Goal: Information Seeking & Learning: Check status

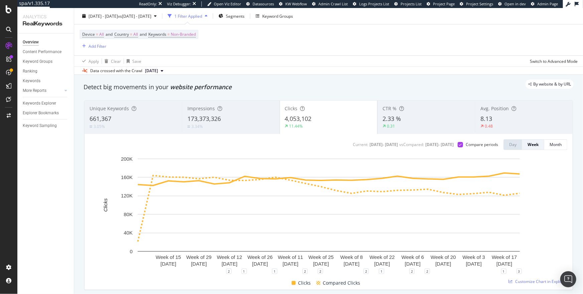
scroll to position [17, 0]
click at [472, 143] on div "Compare periods" at bounding box center [481, 144] width 32 height 6
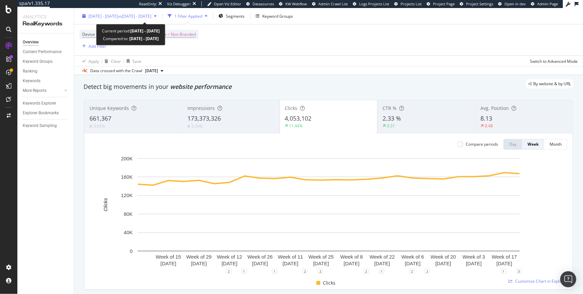
click at [104, 14] on span "[DATE] - [DATE]" at bounding box center [102, 16] width 29 height 6
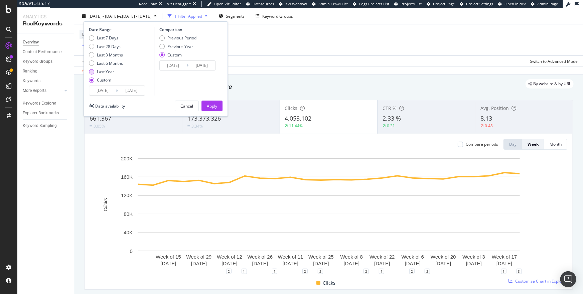
click at [107, 72] on div "Last Year" at bounding box center [105, 72] width 17 height 6
type input "2024/08/08"
type input "2025/08/07"
click at [206, 102] on button "Apply" at bounding box center [211, 105] width 21 height 11
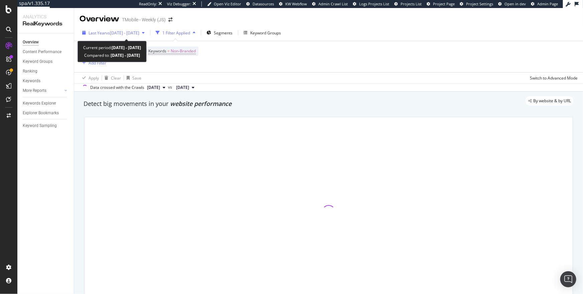
click at [139, 32] on span "vs 2023 Jan. 1st - 2023 Jun. 30th" at bounding box center [122, 33] width 33 height 6
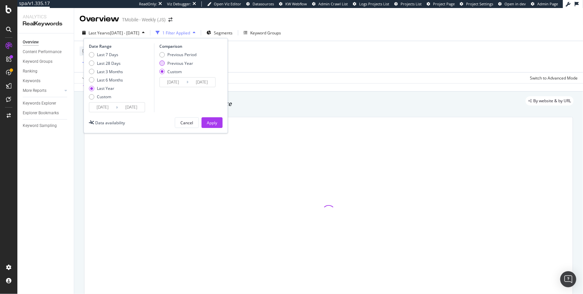
click at [174, 61] on div "Previous Year" at bounding box center [180, 63] width 26 height 6
type input "2023/08/10"
type input "2024/08/08"
click at [215, 124] on div "Apply" at bounding box center [212, 123] width 10 height 6
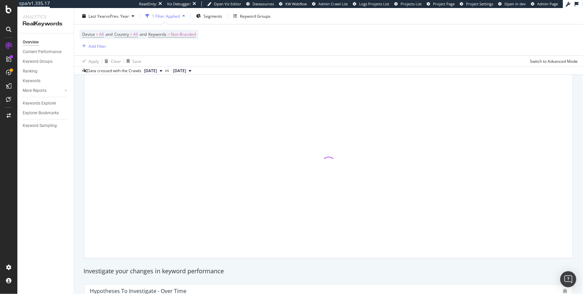
scroll to position [49, 0]
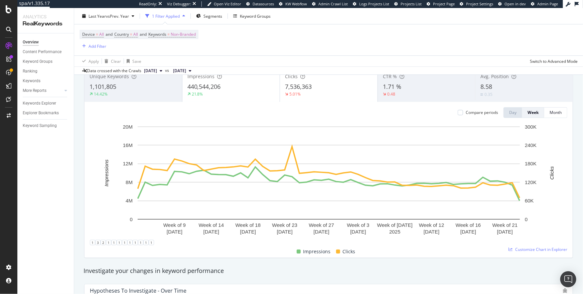
click at [236, 86] on div "440,544,206" at bounding box center [230, 86] width 87 height 9
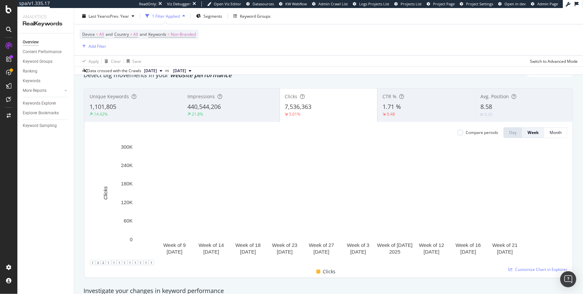
scroll to position [27, 0]
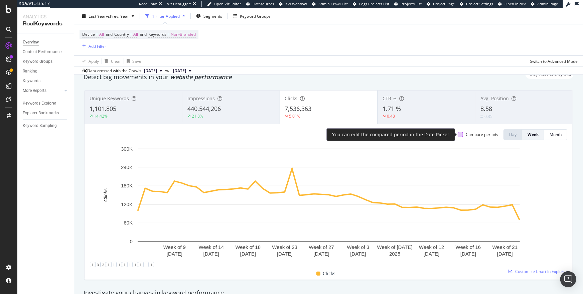
click at [460, 134] on div at bounding box center [459, 134] width 5 height 5
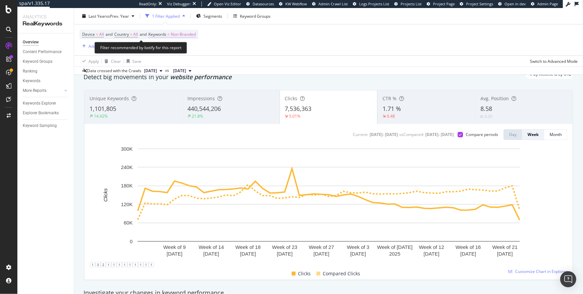
click at [186, 35] on span "Non-Branded" at bounding box center [183, 34] width 25 height 9
click at [178, 42] on span "Non-Branded" at bounding box center [165, 39] width 25 height 6
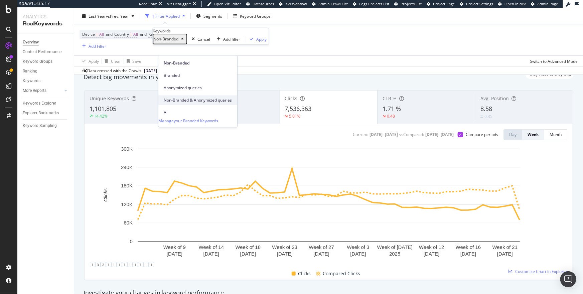
click at [189, 97] on span "Non-Branded & Anonymized queries" at bounding box center [198, 100] width 68 height 6
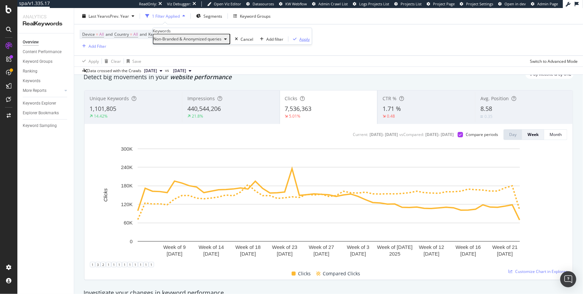
click at [288, 42] on button "Apply" at bounding box center [299, 39] width 23 height 6
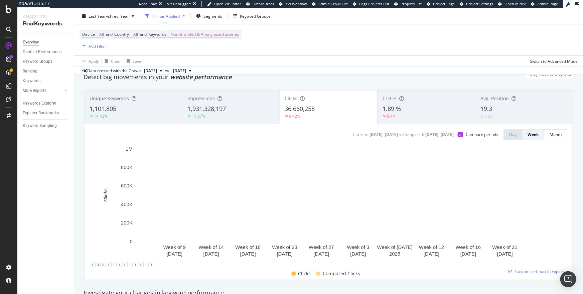
scroll to position [9, 0]
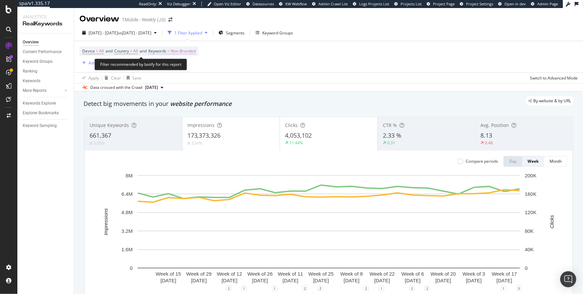
click at [189, 54] on span "Non-Branded" at bounding box center [183, 50] width 25 height 9
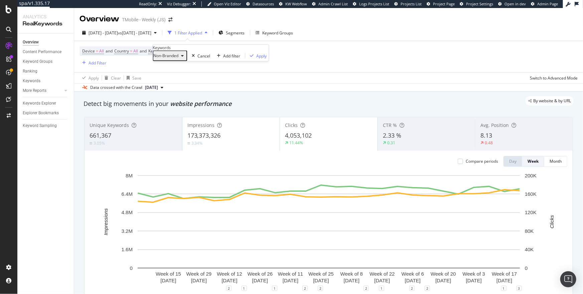
click at [186, 60] on div "Non-Branded" at bounding box center [169, 55] width 33 height 9
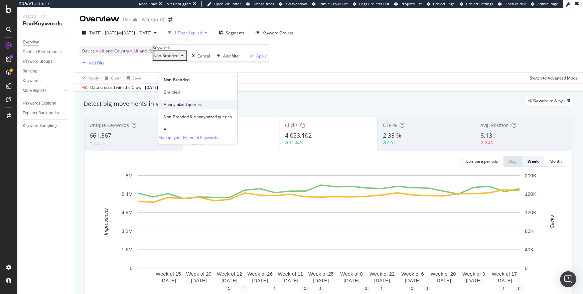
click at [190, 99] on div "Anonymized queries" at bounding box center [197, 104] width 79 height 10
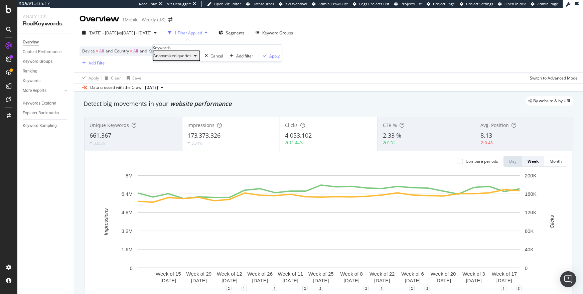
click at [269, 58] on div "Apply" at bounding box center [274, 56] width 10 height 6
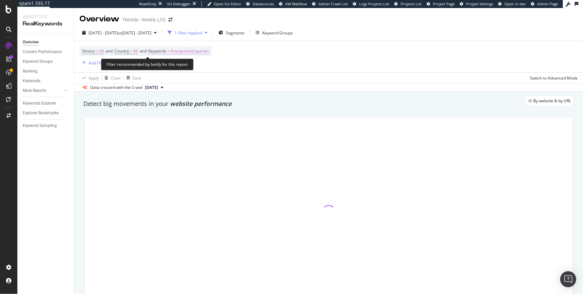
click at [201, 50] on span "Anonymized queries" at bounding box center [190, 50] width 38 height 9
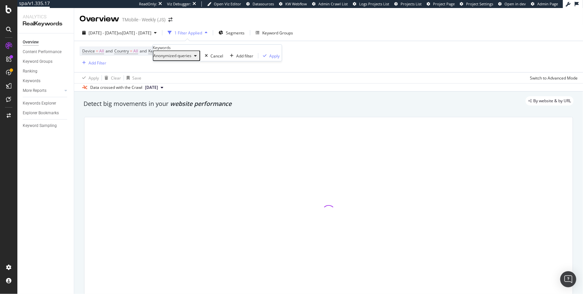
click at [197, 58] on icon "button" at bounding box center [195, 56] width 3 height 4
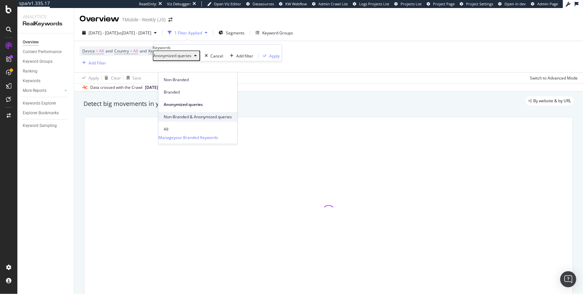
click at [196, 112] on div "Non-Branded & Anonymized queries" at bounding box center [197, 117] width 79 height 10
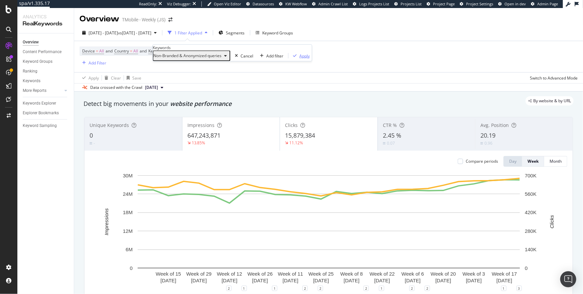
click at [299, 58] on div "Apply" at bounding box center [304, 56] width 10 height 6
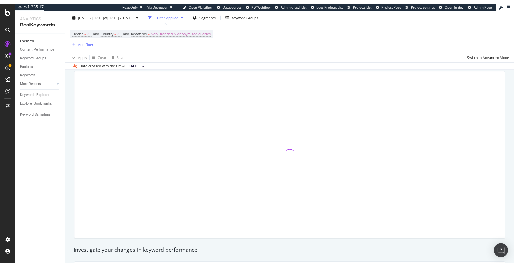
scroll to position [41, 0]
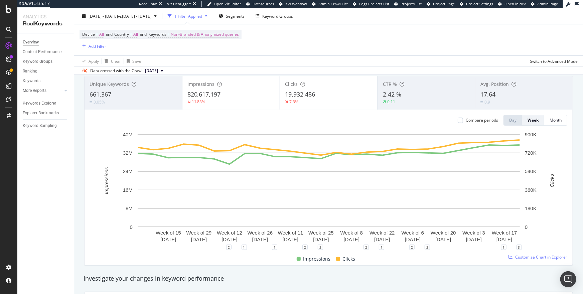
click at [256, 102] on div "11.83%" at bounding box center [230, 102] width 87 height 6
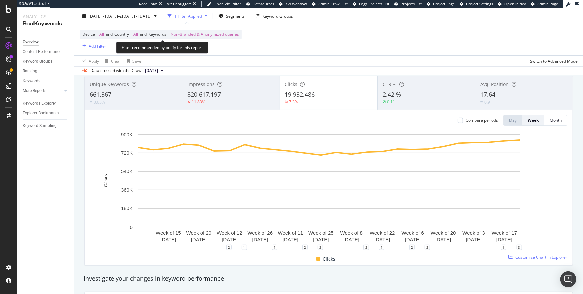
click at [201, 32] on span "Non-Branded & Anonymized queries" at bounding box center [205, 34] width 68 height 9
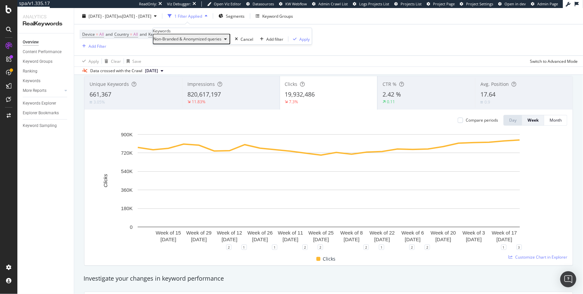
click at [202, 42] on span "Non-Branded & Anonymized queries" at bounding box center [187, 39] width 68 height 6
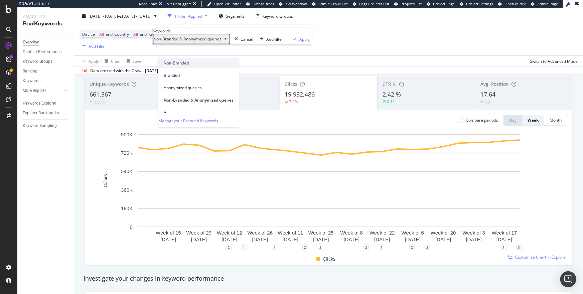
click at [184, 65] on span "Non-Branded" at bounding box center [199, 63] width 70 height 6
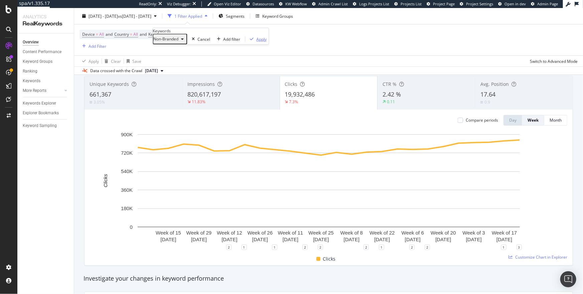
click at [256, 42] on div "Apply" at bounding box center [261, 39] width 10 height 6
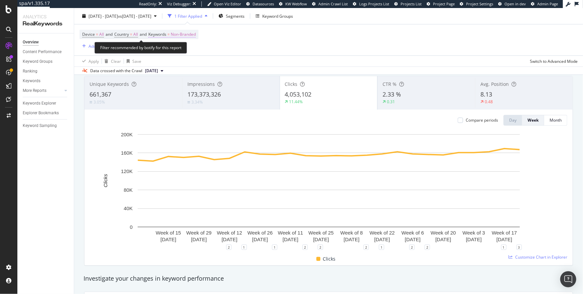
click at [194, 34] on span "Non-Branded" at bounding box center [183, 34] width 25 height 9
click at [178, 42] on span "Non-Branded" at bounding box center [165, 39] width 25 height 6
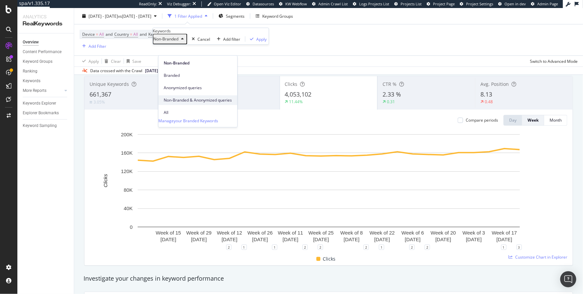
click at [183, 97] on span "Non-Branded & Anonymized queries" at bounding box center [198, 100] width 68 height 6
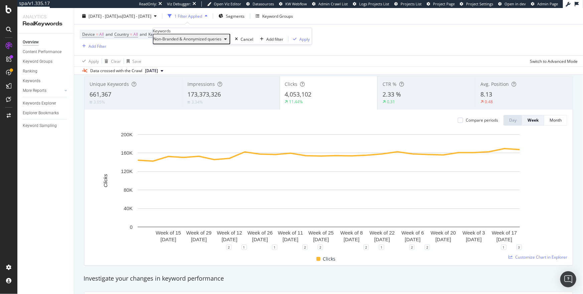
click at [235, 44] on div "Non-Branded & Anonymized queries Cancel Add filter Apply" at bounding box center [232, 39] width 159 height 11
click at [290, 41] on div "button" at bounding box center [294, 39] width 9 height 4
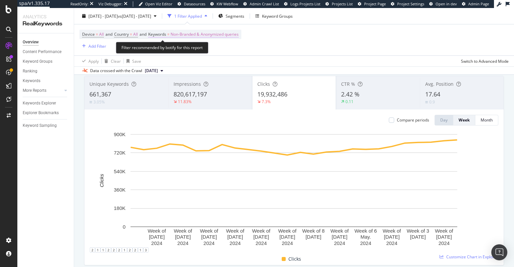
click at [225, 36] on span "Non-Branded & Anonymized queries" at bounding box center [205, 34] width 68 height 9
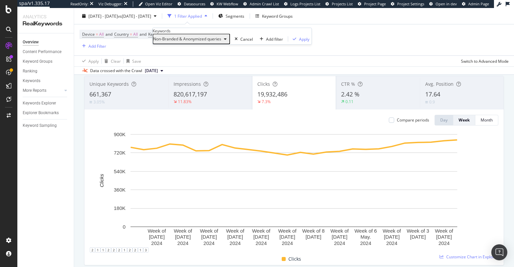
click at [217, 42] on span "Non-Branded & Anonymized queries" at bounding box center [187, 39] width 68 height 6
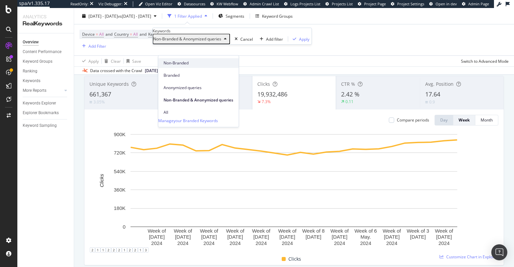
click at [183, 60] on span "Non-Branded" at bounding box center [199, 63] width 70 height 6
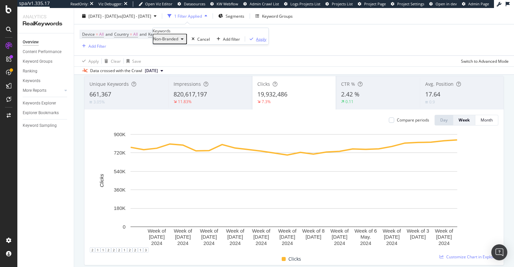
click at [256, 42] on div "Apply" at bounding box center [261, 39] width 10 height 6
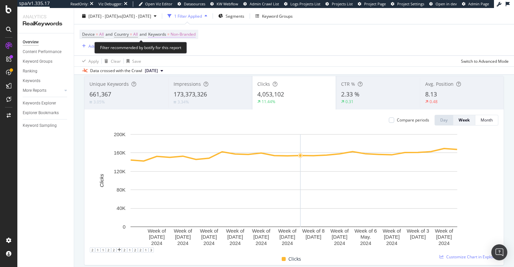
click at [193, 34] on span "Non-Branded" at bounding box center [183, 34] width 25 height 9
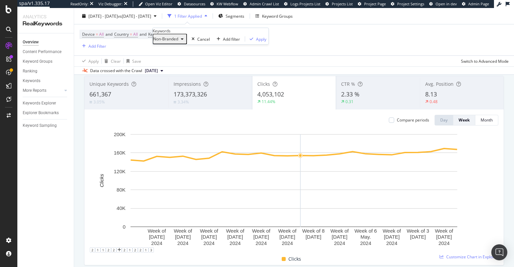
click at [186, 43] on div "Non-Branded" at bounding box center [169, 39] width 33 height 9
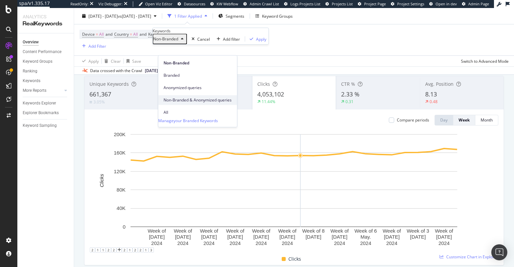
click at [197, 95] on div "Non-Branded & Anonymized queries" at bounding box center [197, 100] width 79 height 10
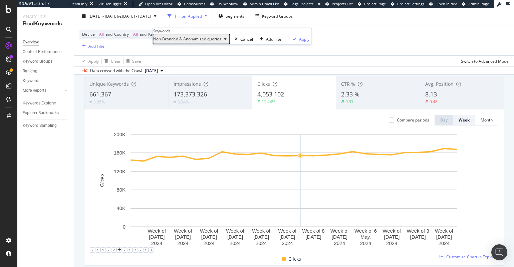
click at [299, 42] on div "Apply" at bounding box center [304, 39] width 10 height 6
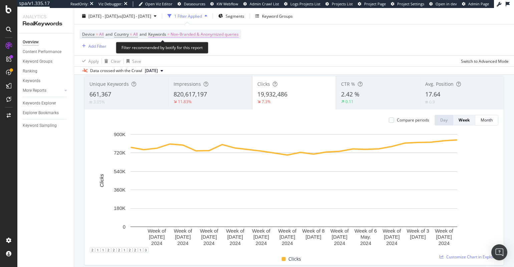
click at [218, 35] on span "Non-Branded & Anonymized queries" at bounding box center [205, 34] width 68 height 9
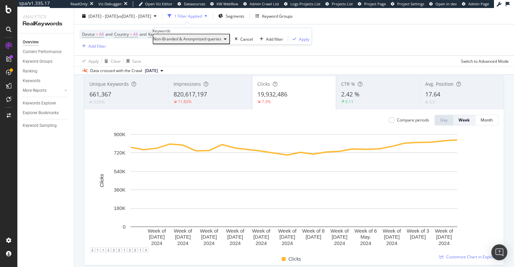
click at [205, 42] on span "Non-Branded & Anonymized queries" at bounding box center [187, 39] width 68 height 6
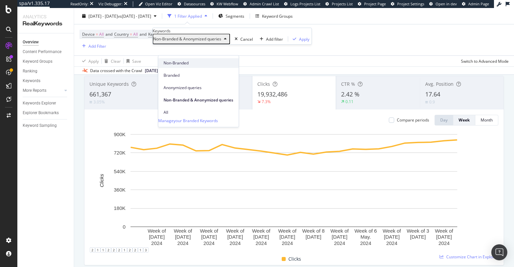
click at [188, 61] on span "Non-Branded" at bounding box center [199, 63] width 70 height 6
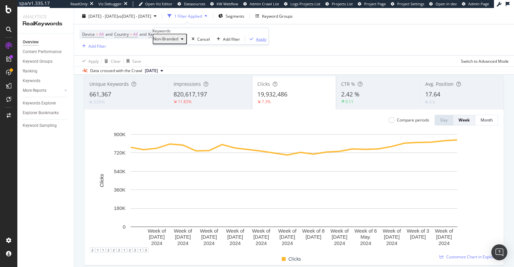
click at [256, 42] on div "Apply" at bounding box center [261, 39] width 10 height 6
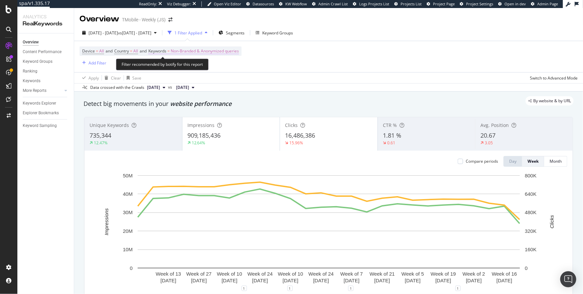
click at [217, 52] on span "Non-Branded & Anonymized queries" at bounding box center [205, 50] width 68 height 9
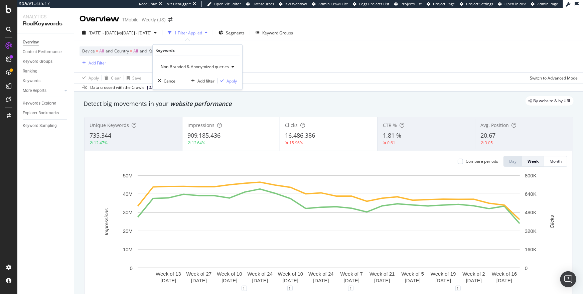
click at [204, 66] on span "Non-Branded & Anonymized queries" at bounding box center [193, 67] width 71 height 6
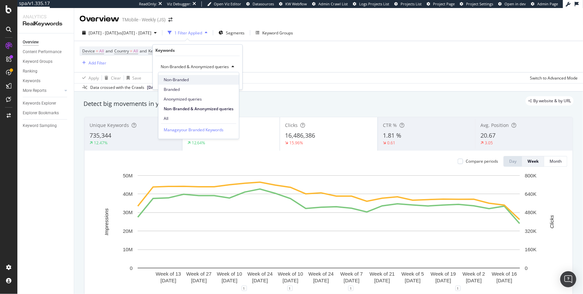
click at [190, 78] on span "Non-Branded" at bounding box center [199, 80] width 70 height 6
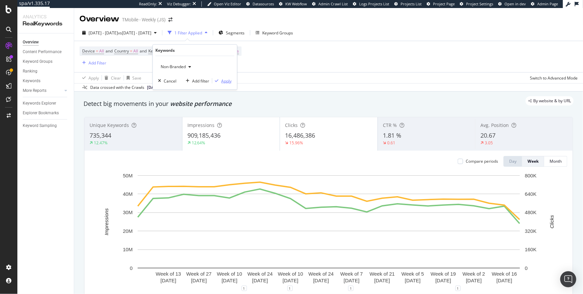
click at [221, 79] on div "button" at bounding box center [216, 81] width 9 height 4
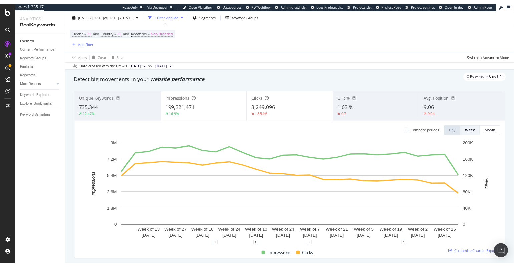
scroll to position [22, 0]
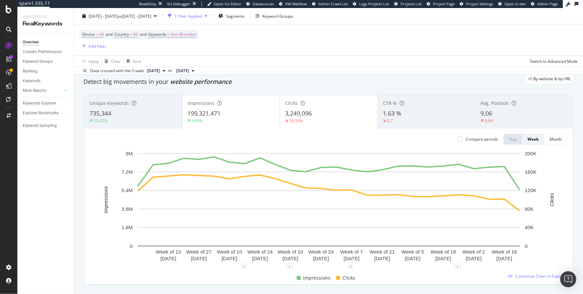
click at [239, 108] on div "Impressions 199,321,471 16.9%" at bounding box center [230, 112] width 97 height 30
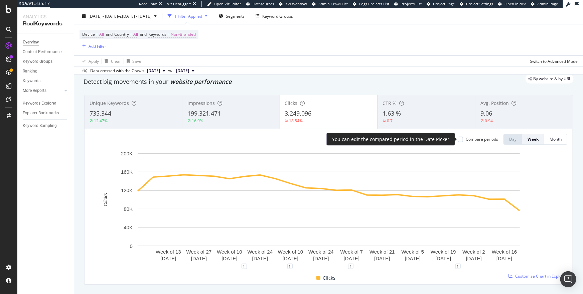
click at [473, 139] on div "Compare periods" at bounding box center [481, 139] width 32 height 6
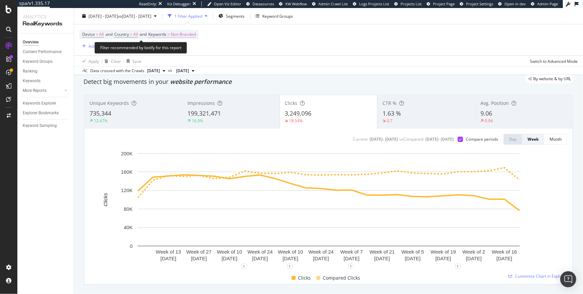
click at [182, 33] on span "Non-Branded" at bounding box center [183, 34] width 25 height 9
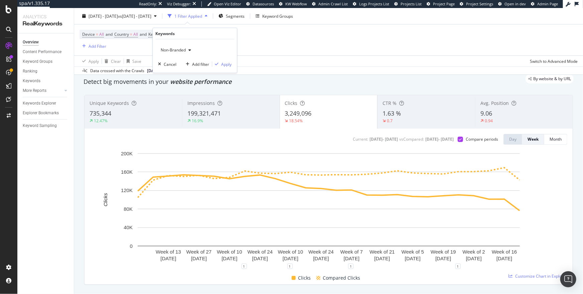
click at [180, 47] on span "Non-Branded" at bounding box center [172, 50] width 28 height 6
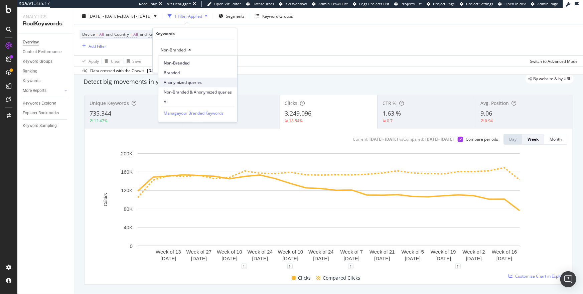
click at [179, 79] on span "Anonymized queries" at bounding box center [198, 82] width 68 height 6
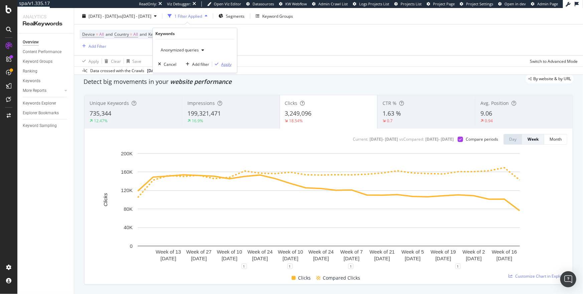
click at [221, 64] on div "button" at bounding box center [216, 64] width 9 height 4
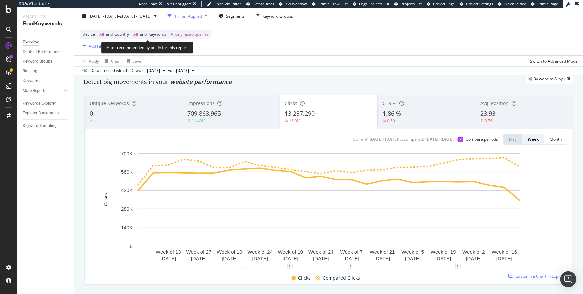
click at [196, 35] on span "Anonymized queries" at bounding box center [190, 34] width 38 height 9
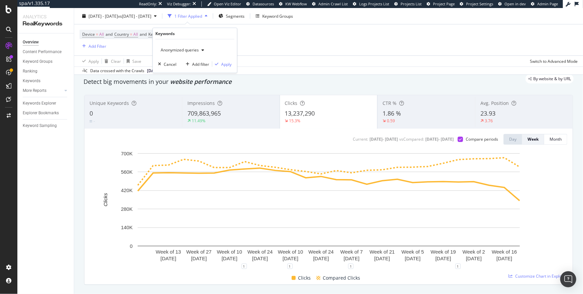
click at [192, 51] on span "Anonymized queries" at bounding box center [178, 50] width 41 height 6
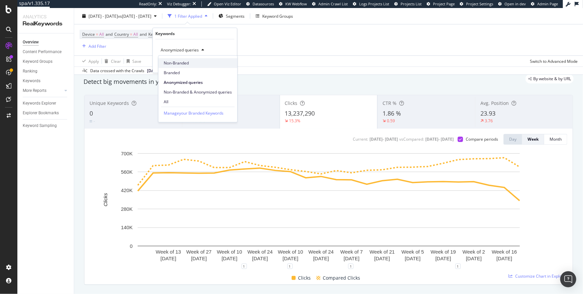
click at [186, 63] on span "Non-Branded" at bounding box center [198, 63] width 68 height 6
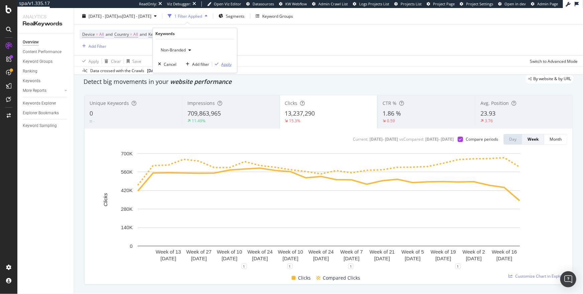
click at [222, 63] on div "Apply" at bounding box center [226, 64] width 10 height 6
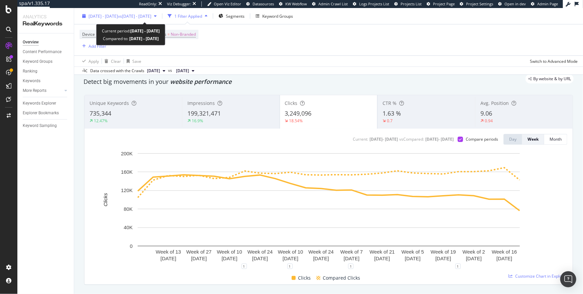
click at [151, 15] on span "vs [DATE] - [DATE]" at bounding box center [134, 16] width 33 height 6
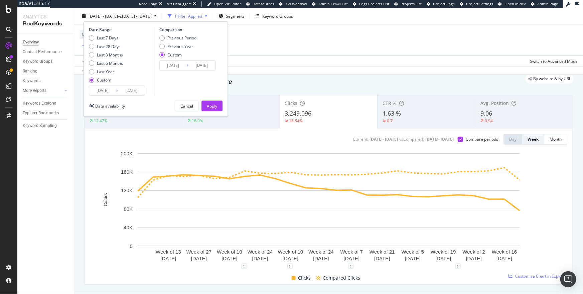
click at [186, 34] on div "Comparison Previous Period Previous Year Custom [DATE] Navigate forward to inte…" at bounding box center [185, 61] width 63 height 69
click at [186, 36] on div "Previous Period" at bounding box center [181, 38] width 29 height 6
type input "[DATE]"
click at [216, 105] on div "Apply" at bounding box center [212, 106] width 10 height 6
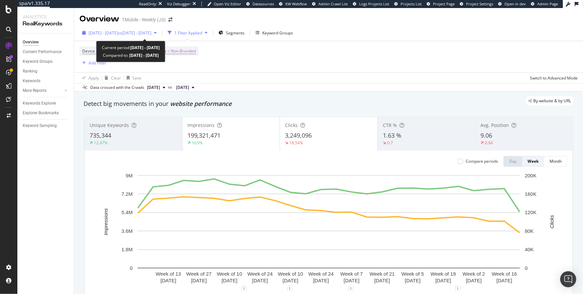
click at [118, 35] on span "[DATE] - [DATE]" at bounding box center [102, 33] width 29 height 6
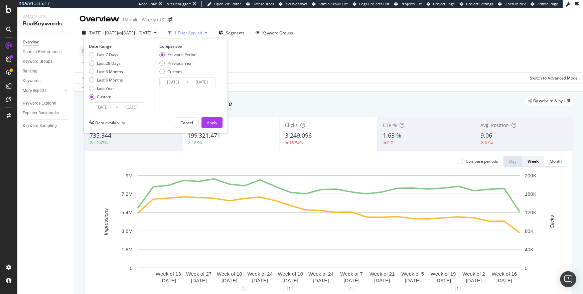
click at [141, 106] on input "[DATE]" at bounding box center [131, 106] width 27 height 9
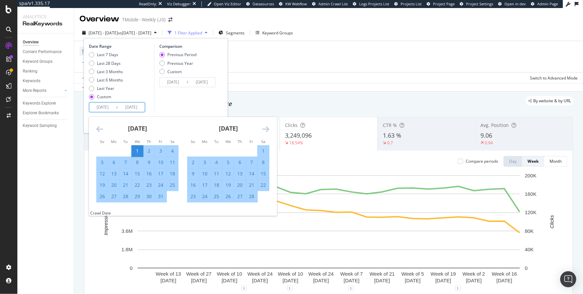
type input "[DATE]"
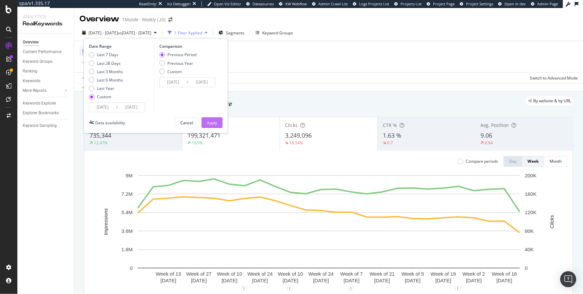
type input "[DATE]"
click at [211, 123] on div "Apply" at bounding box center [212, 123] width 10 height 6
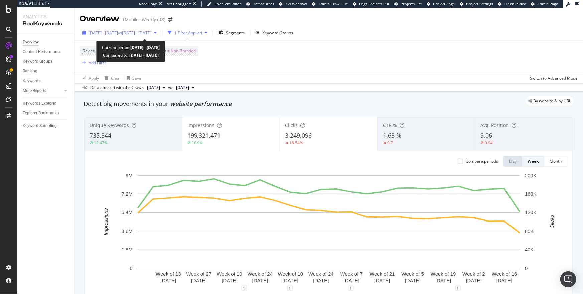
click at [118, 34] on span "[DATE] - [DATE]" at bounding box center [102, 33] width 29 height 6
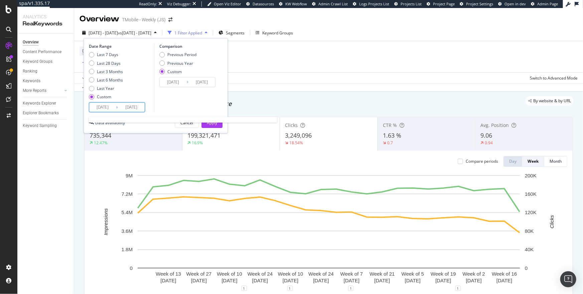
click at [141, 107] on input "[DATE]" at bounding box center [131, 106] width 27 height 9
type input "[DATE]"
click at [172, 97] on div "Comparison Previous Period Previous Year Custom [DATE] Navigate forward to inte…" at bounding box center [185, 77] width 63 height 69
click at [209, 120] on div "Apply" at bounding box center [212, 123] width 10 height 6
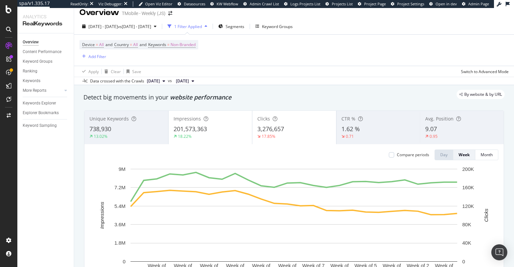
scroll to position [8, 0]
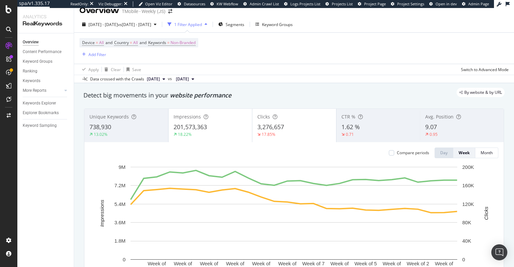
click at [240, 127] on div "201,573,363" at bounding box center [211, 127] width 74 height 9
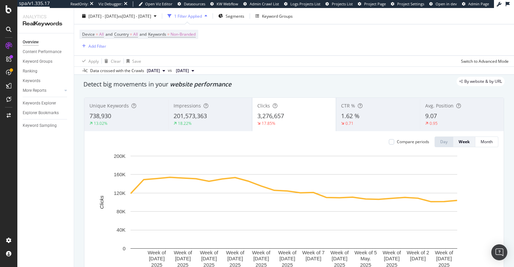
scroll to position [21, 0]
